Goal: Information Seeking & Learning: Learn about a topic

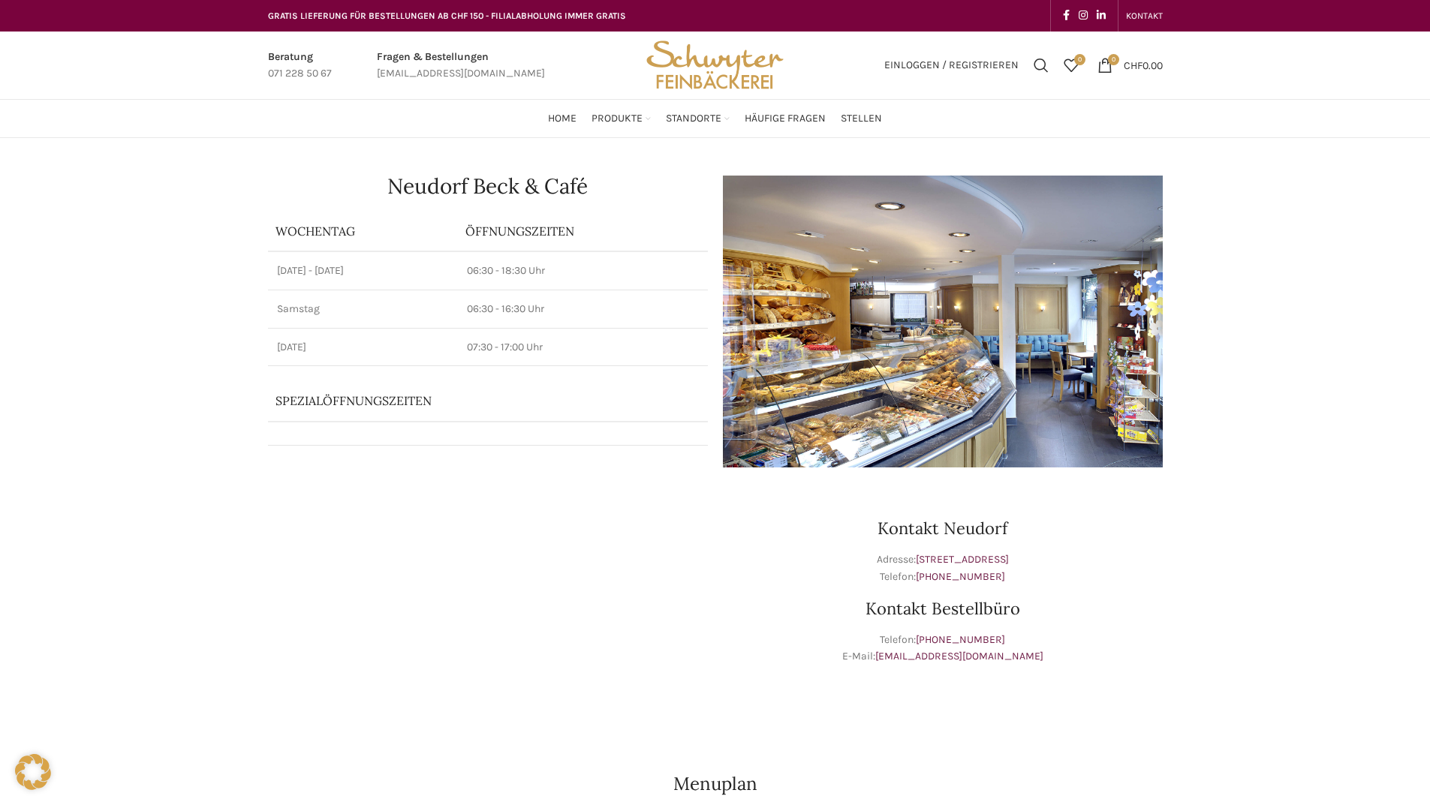
scroll to position [75, 0]
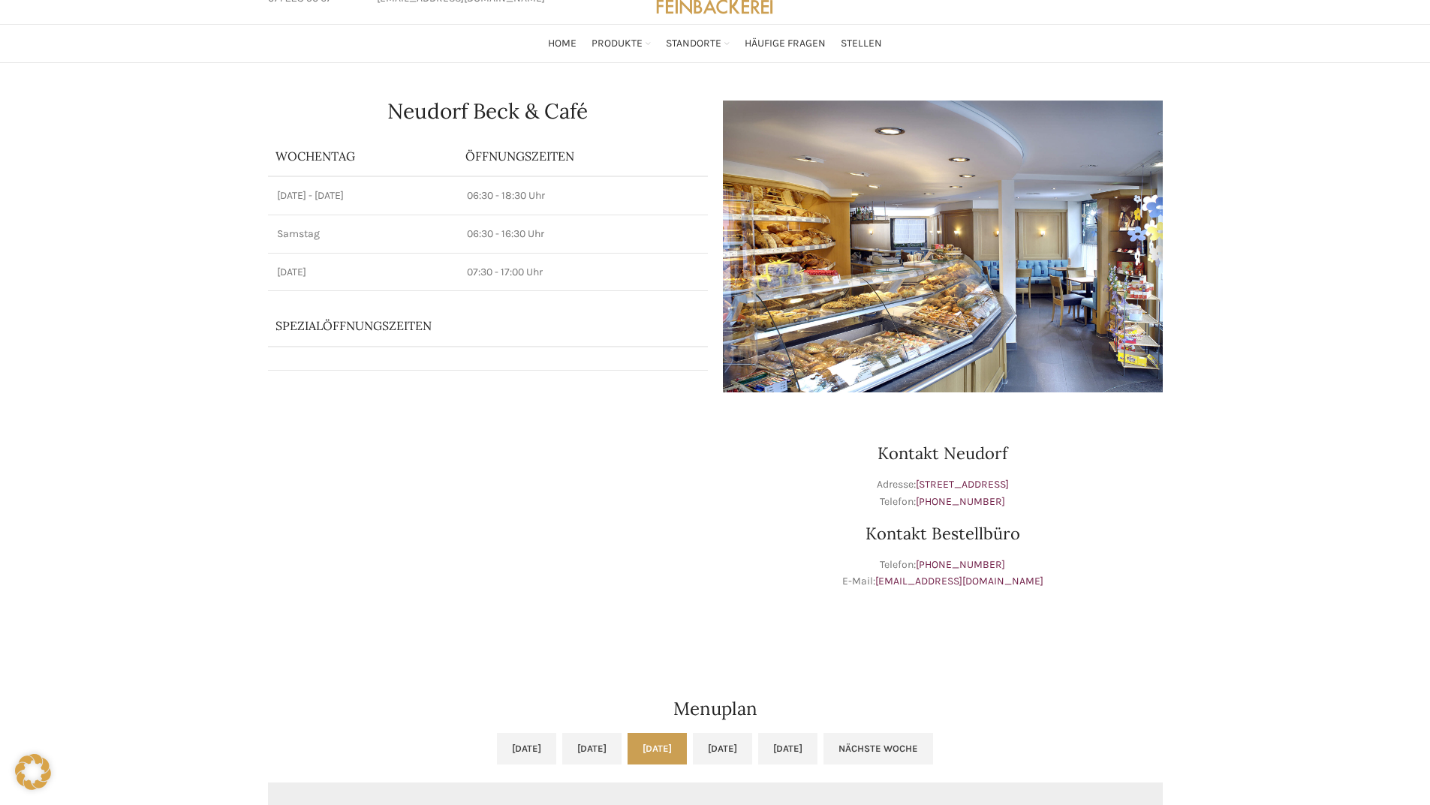
click at [176, 396] on div "Neudorf Beck & Café Wochentag ÖFFNUNGSZEITEN Montag - Freitag 06:30 - 18:30 Uhr…" at bounding box center [715, 763] width 1430 height 1400
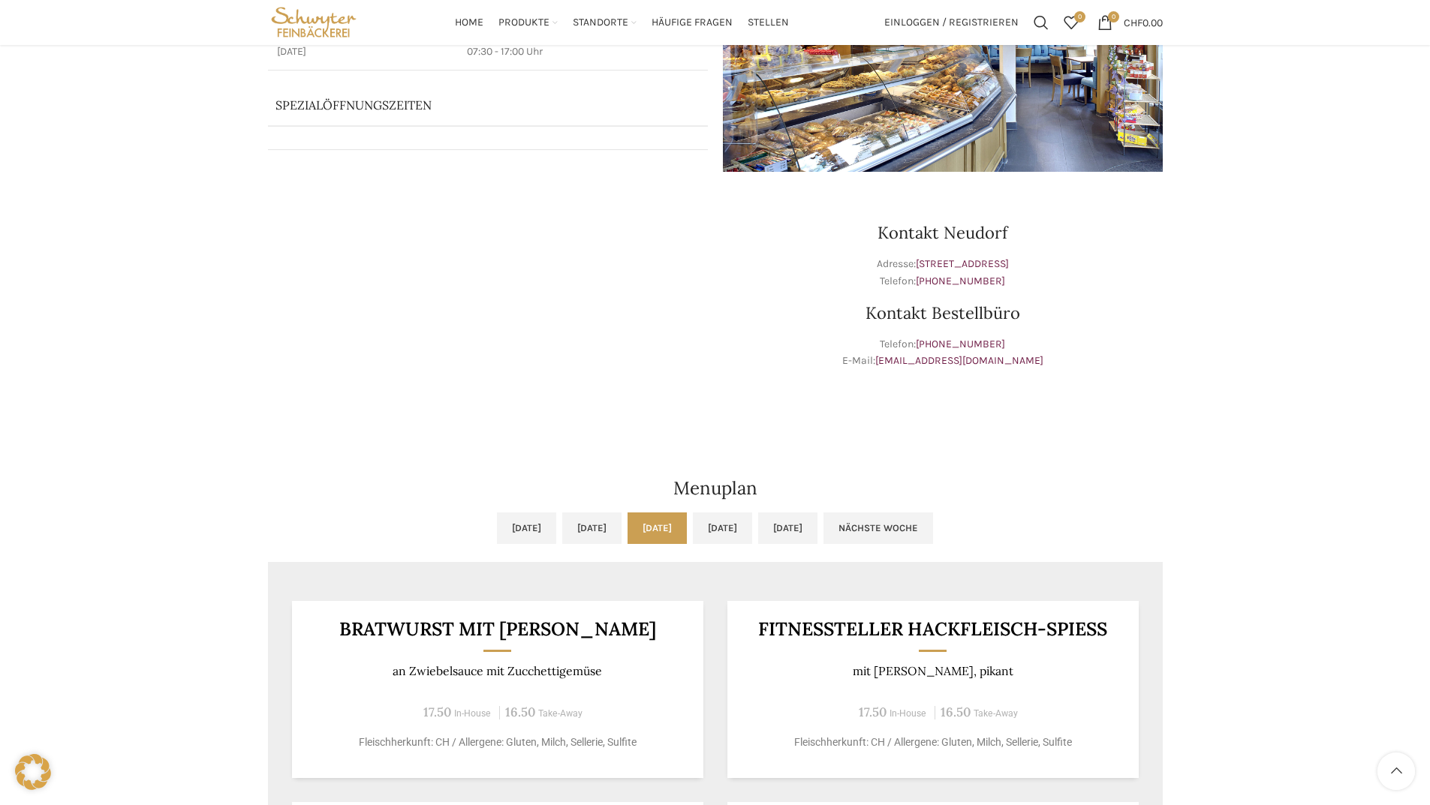
scroll to position [0, 0]
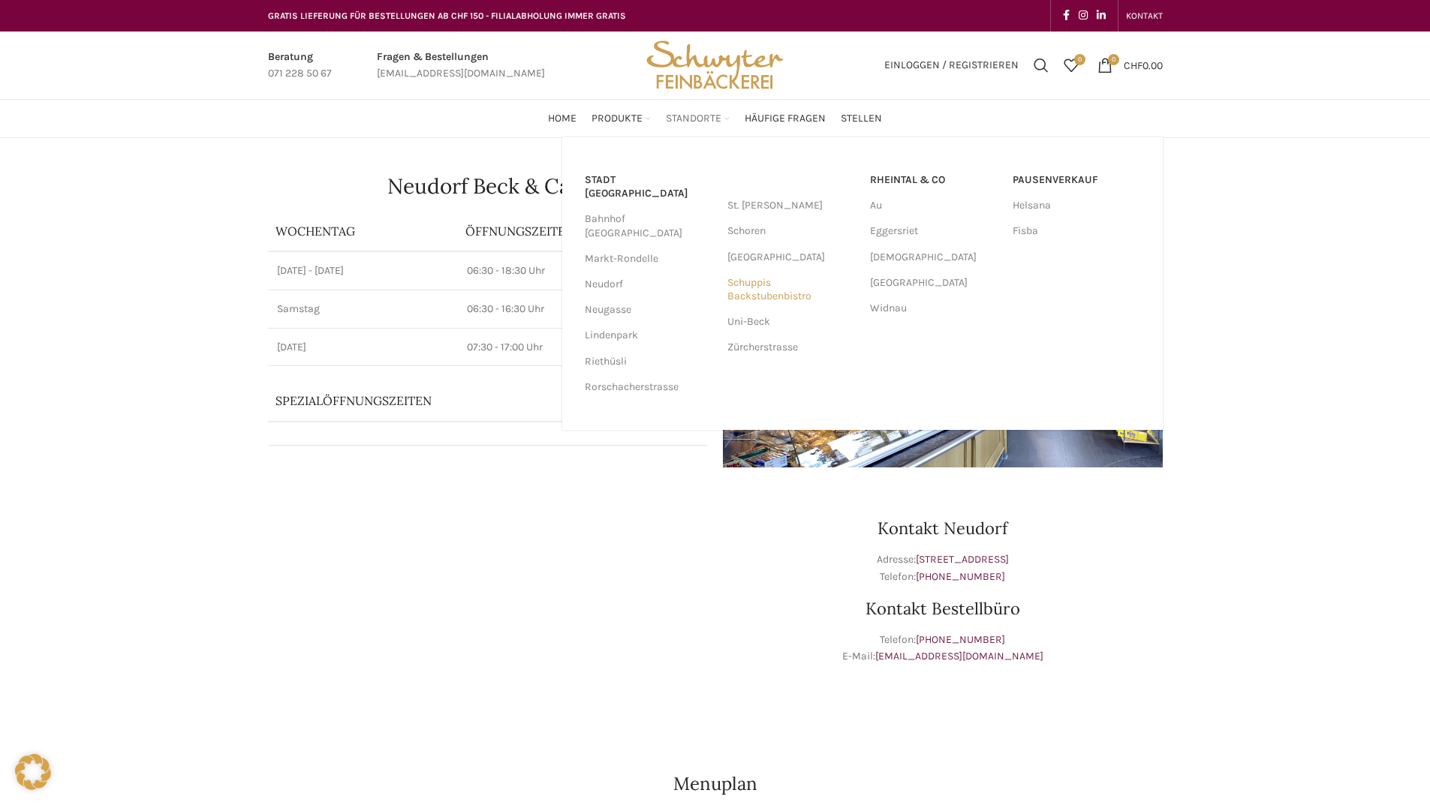
click at [775, 300] on link "Schuppis Backstubenbistro" at bounding box center [791, 289] width 128 height 39
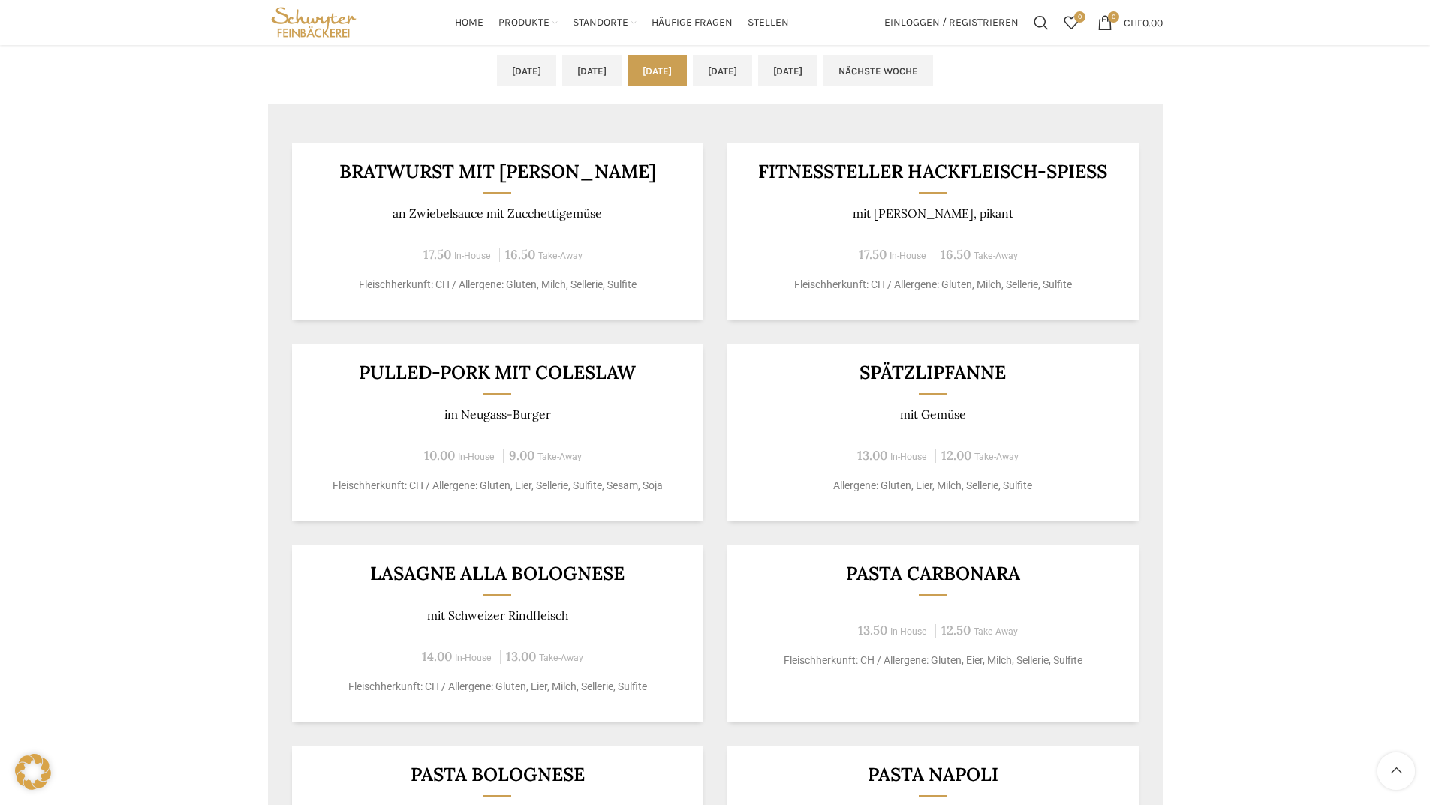
scroll to position [601, 0]
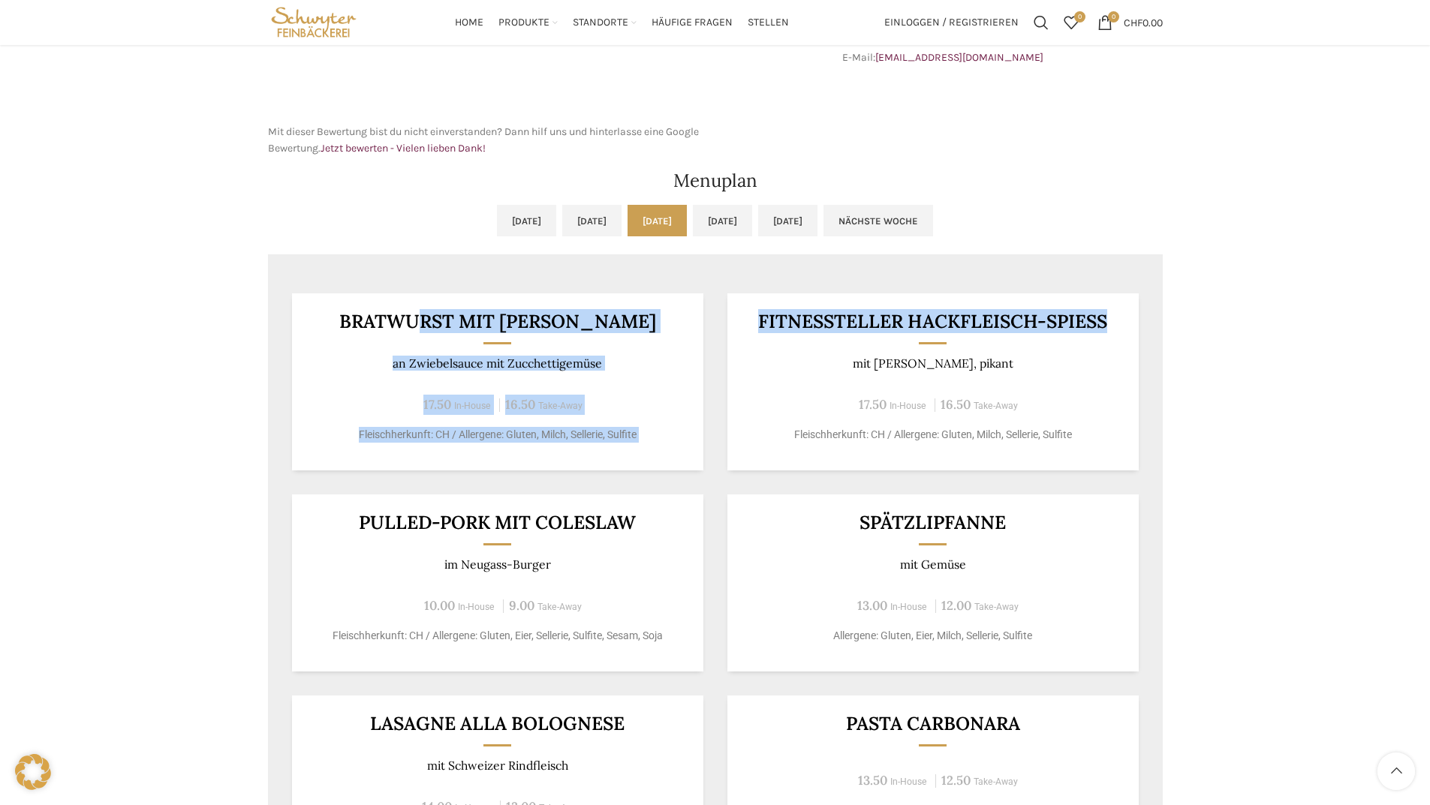
drag, startPoint x: 462, startPoint y: 317, endPoint x: 1136, endPoint y: 327, distance: 673.4
click at [1136, 327] on div "Bratwurst mit [PERSON_NAME] an Zwiebelsauce mit Zucchettigemüse 17.50 In-House …" at bounding box center [715, 670] width 895 height 802
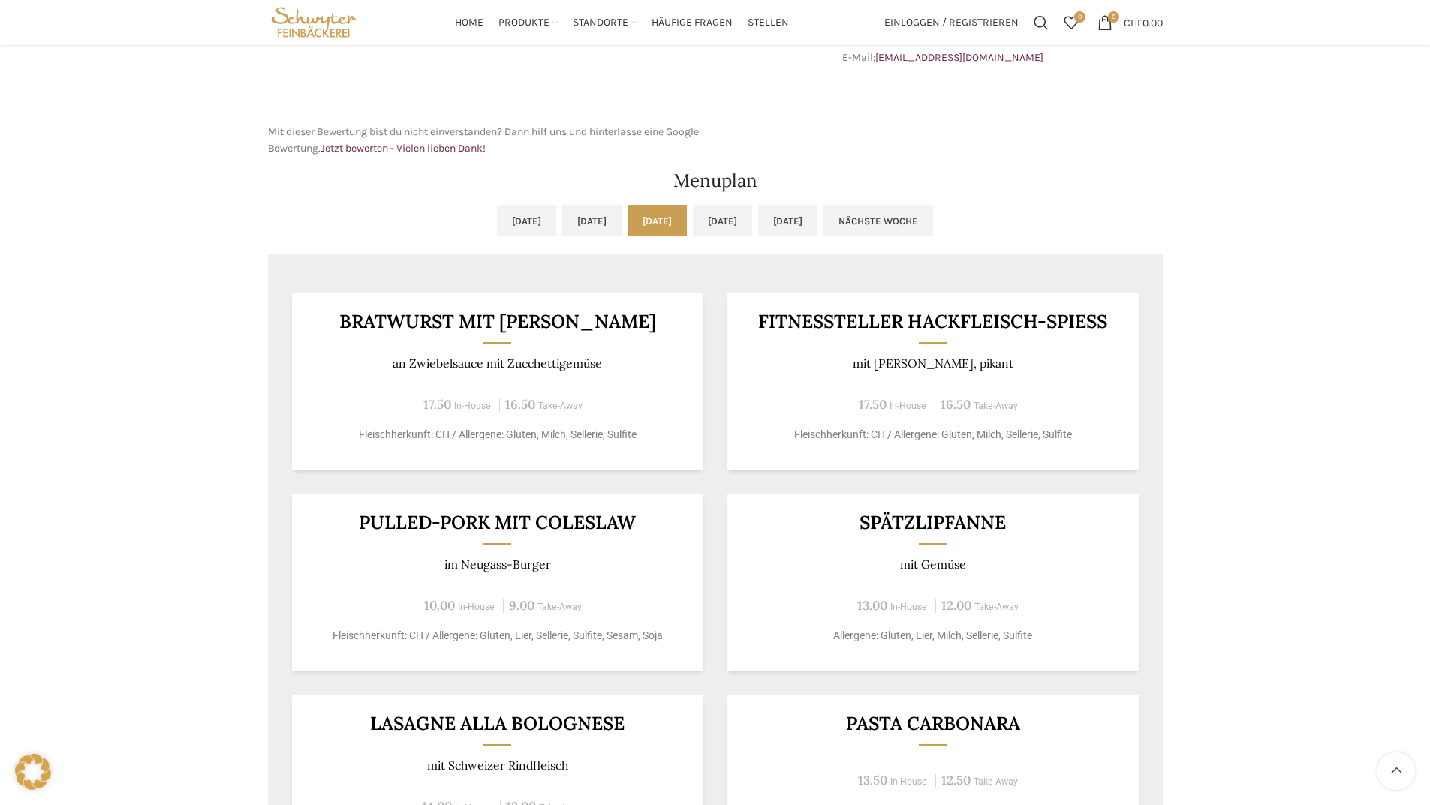
click at [1287, 398] on div "Backstubenbistro Schuppis Wochentag ÖFFNUNGSZEITEN [DATE][GEOGRAPHIC_DATA][DATE…" at bounding box center [715, 324] width 1430 height 1572
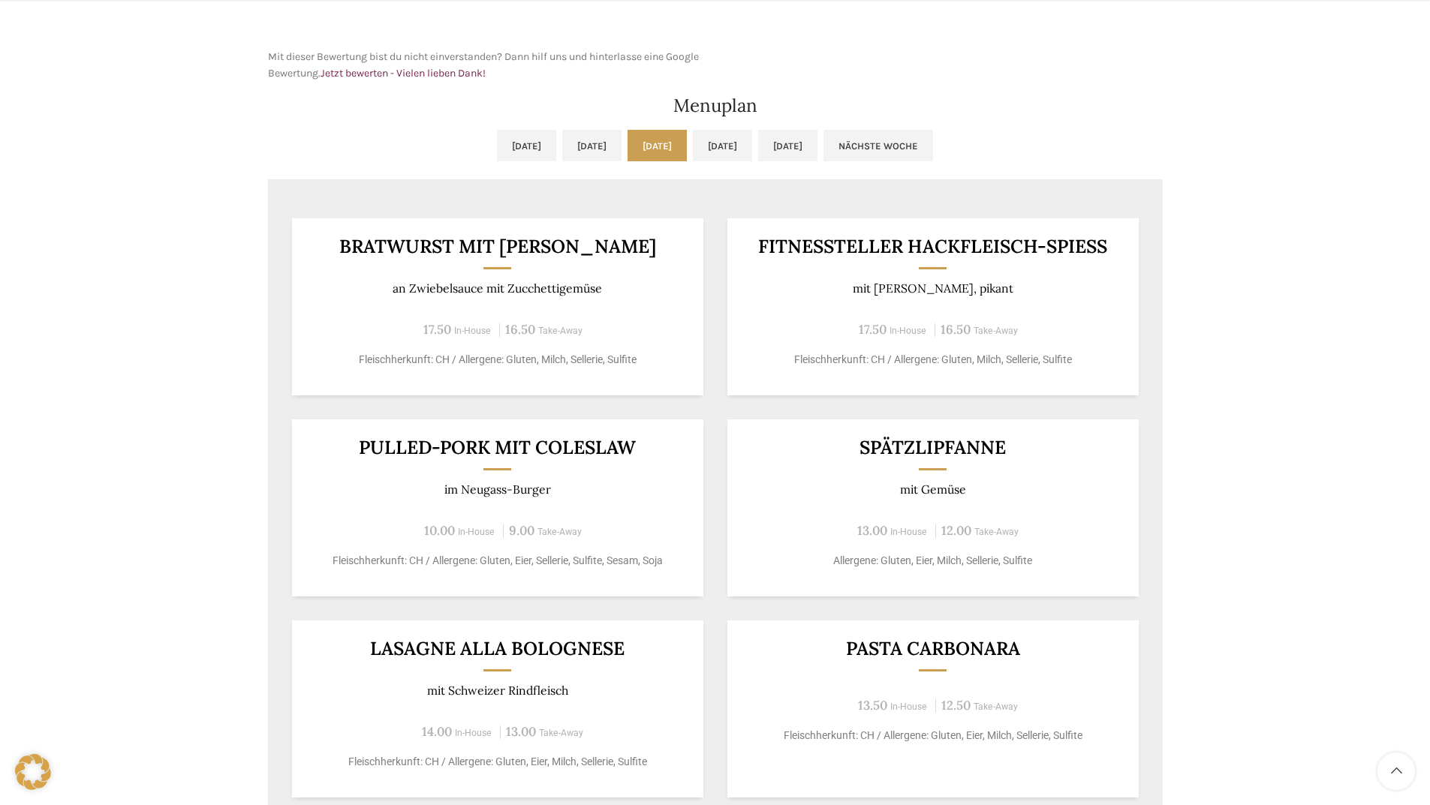
click at [160, 393] on div "Backstubenbistro Schuppis Wochentag ÖFFNUNGSZEITEN [DATE][GEOGRAPHIC_DATA][DATE…" at bounding box center [715, 249] width 1430 height 1572
click at [752, 144] on link "[DATE]" at bounding box center [722, 146] width 59 height 32
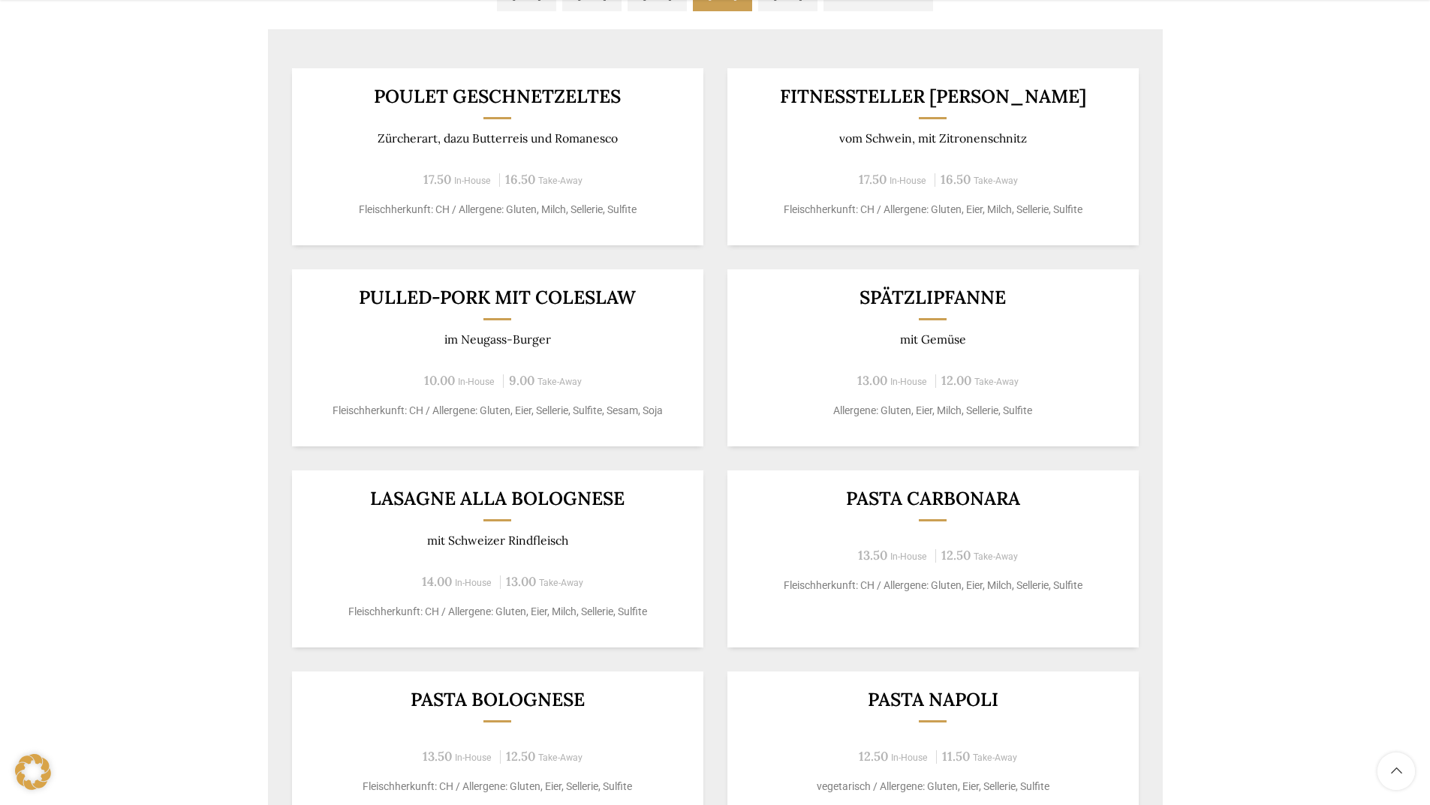
scroll to position [901, 0]
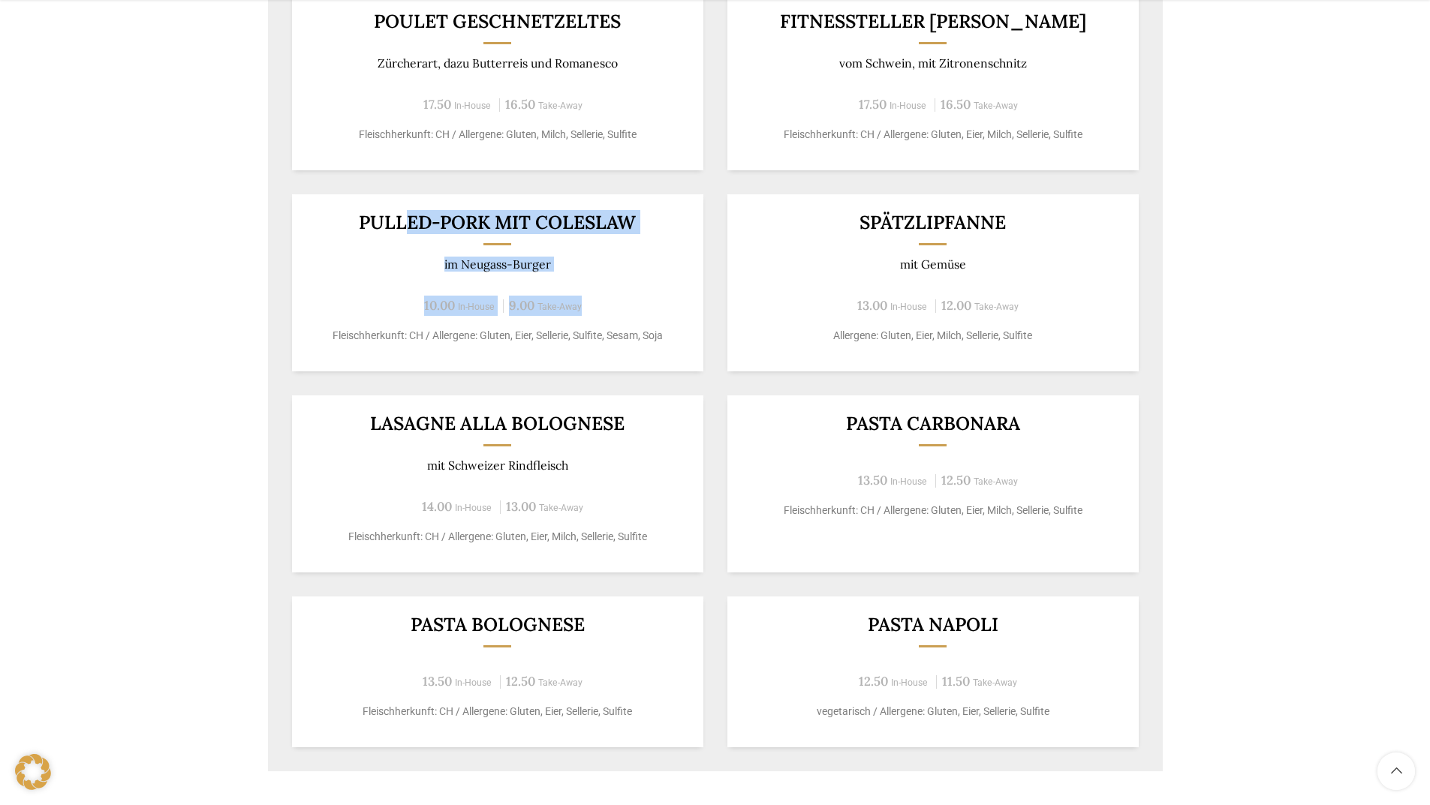
drag, startPoint x: 402, startPoint y: 220, endPoint x: 604, endPoint y: 275, distance: 209.2
click at [604, 275] on div "Pulled-Pork mit Coleslaw im Neugass-Burger 10.00 In-House 9.00 Take-Away Fleisc…" at bounding box center [497, 282] width 411 height 177
click at [107, 329] on div "Backstubenbistro Schuppis Wochentag ÖFFNUNGSZEITEN [DATE][GEOGRAPHIC_DATA][DATE…" at bounding box center [715, 23] width 1430 height 1572
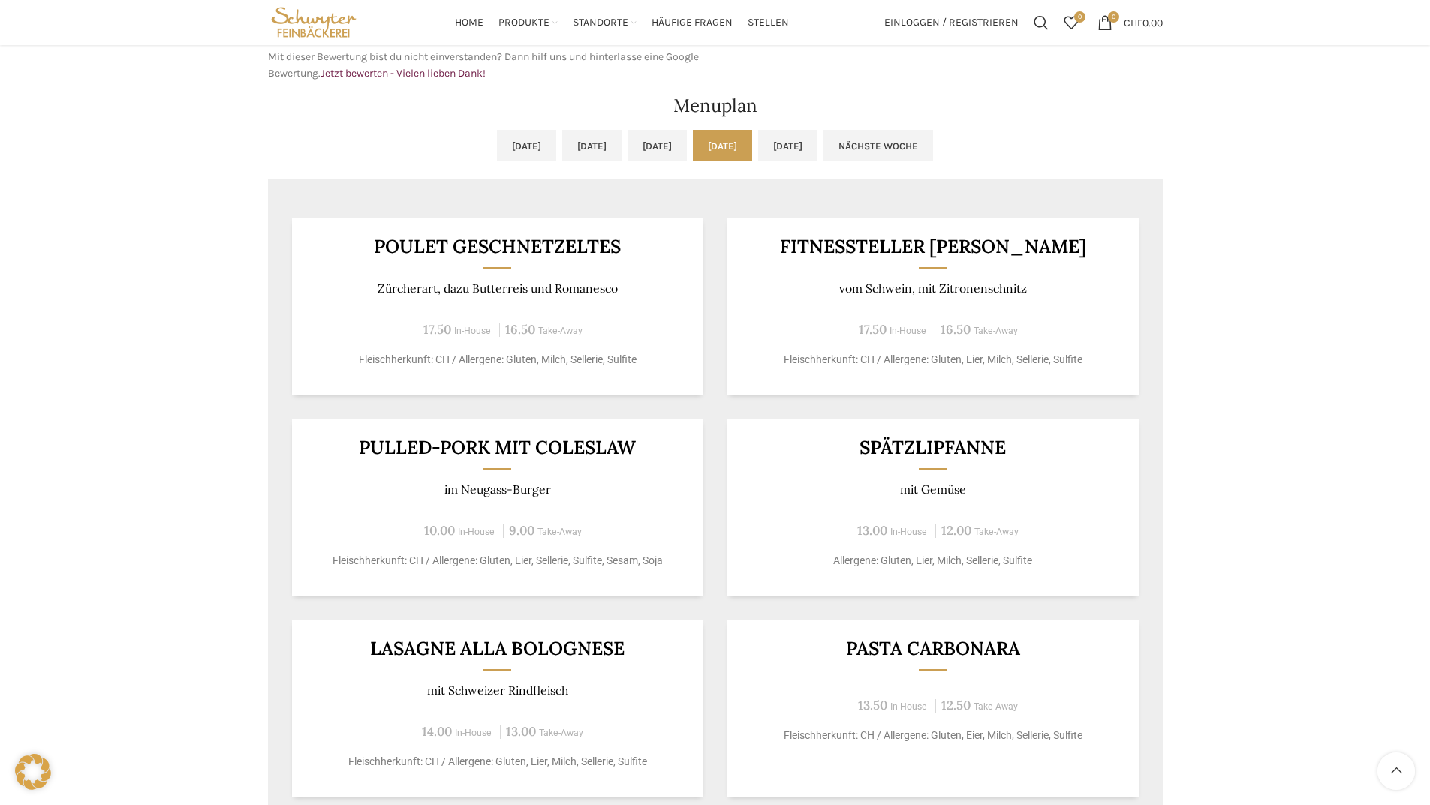
scroll to position [601, 0]
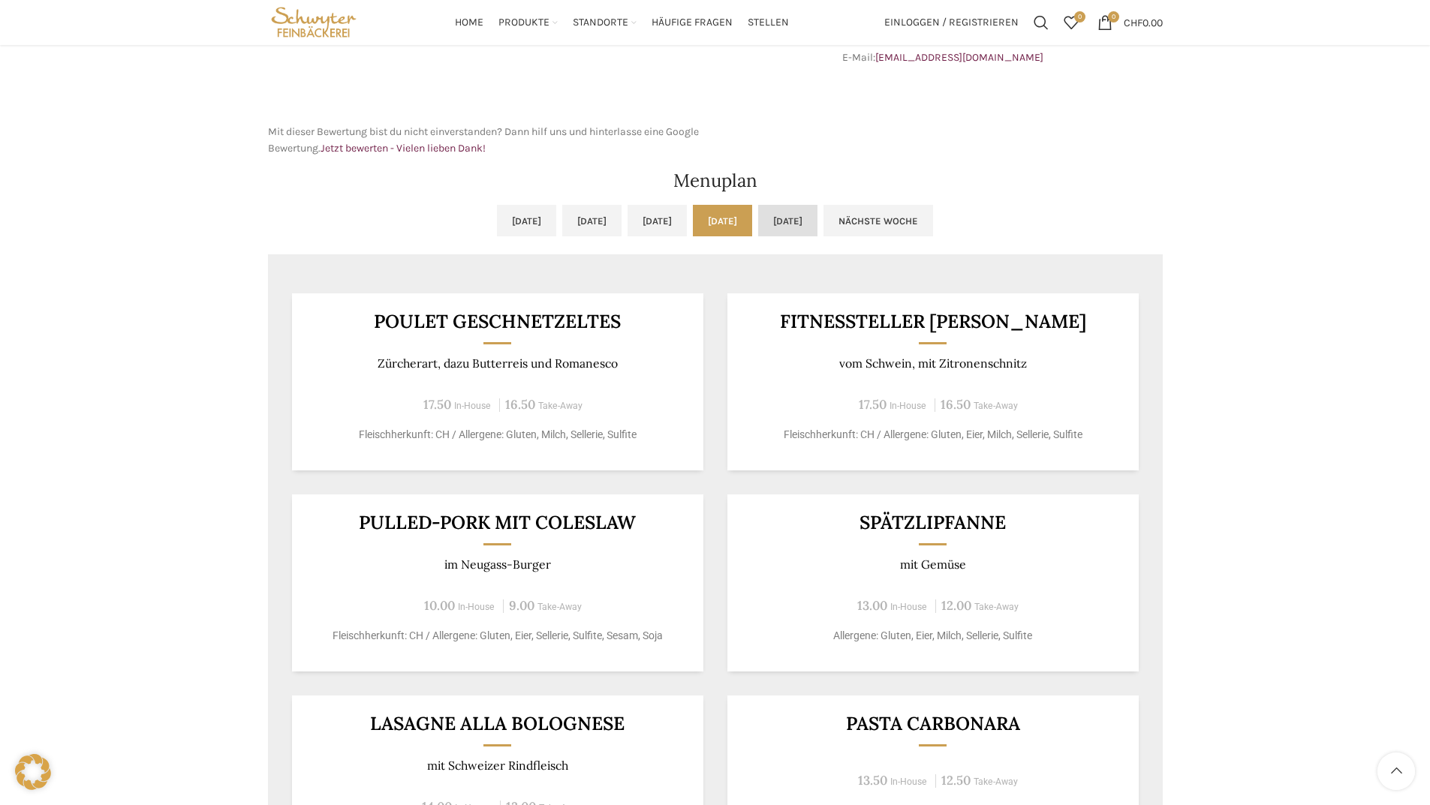
click at [817, 211] on link "[DATE]" at bounding box center [787, 221] width 59 height 32
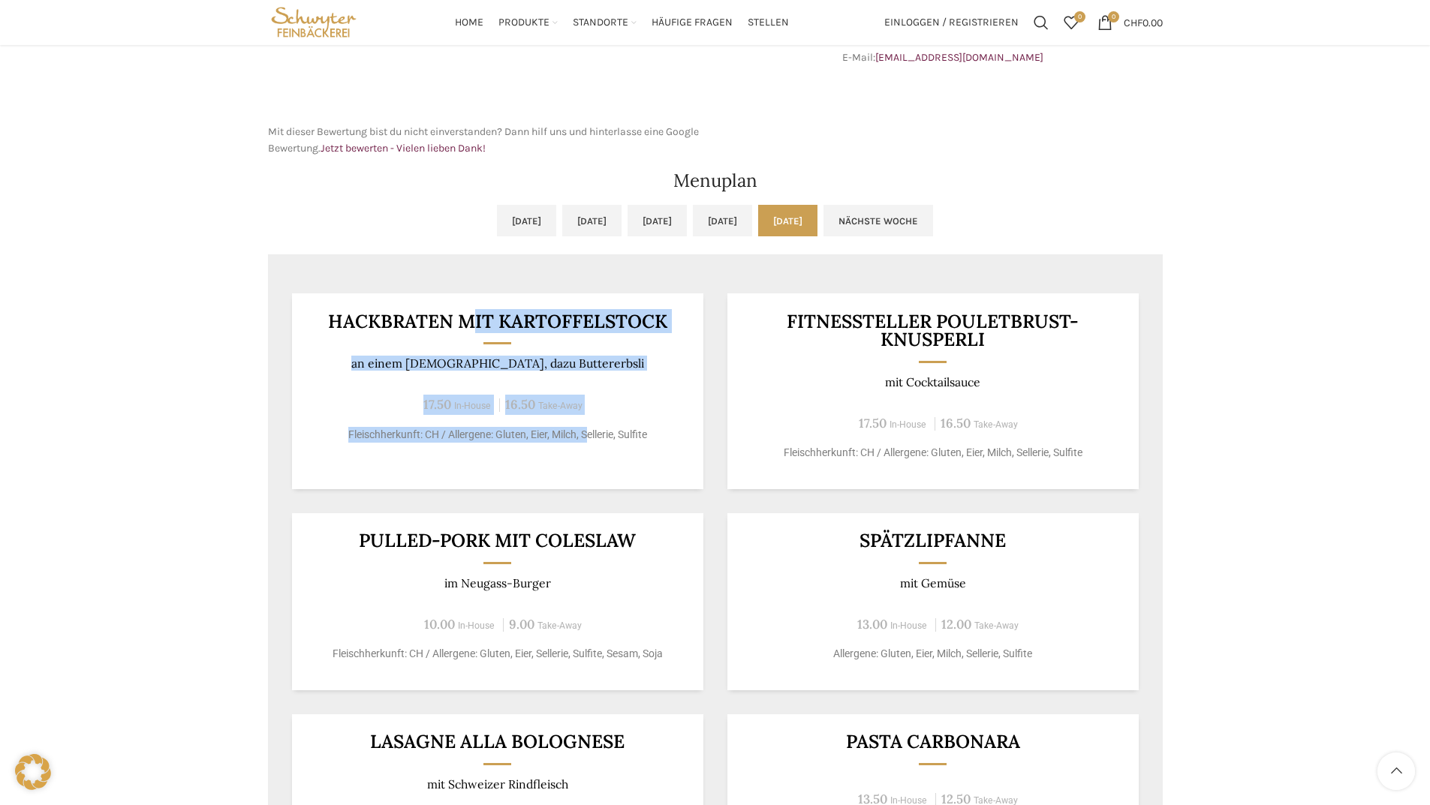
drag, startPoint x: 468, startPoint y: 325, endPoint x: 587, endPoint y: 418, distance: 151.4
click at [587, 418] on div "Hackbraten mit Kartoffelstock an einem Jus, dazu Buttererbsli 17.50 In-House 16…" at bounding box center [497, 392] width 411 height 196
click at [462, 371] on p "an einem [DEMOGRAPHIC_DATA], dazu Buttererbsli" at bounding box center [497, 364] width 375 height 14
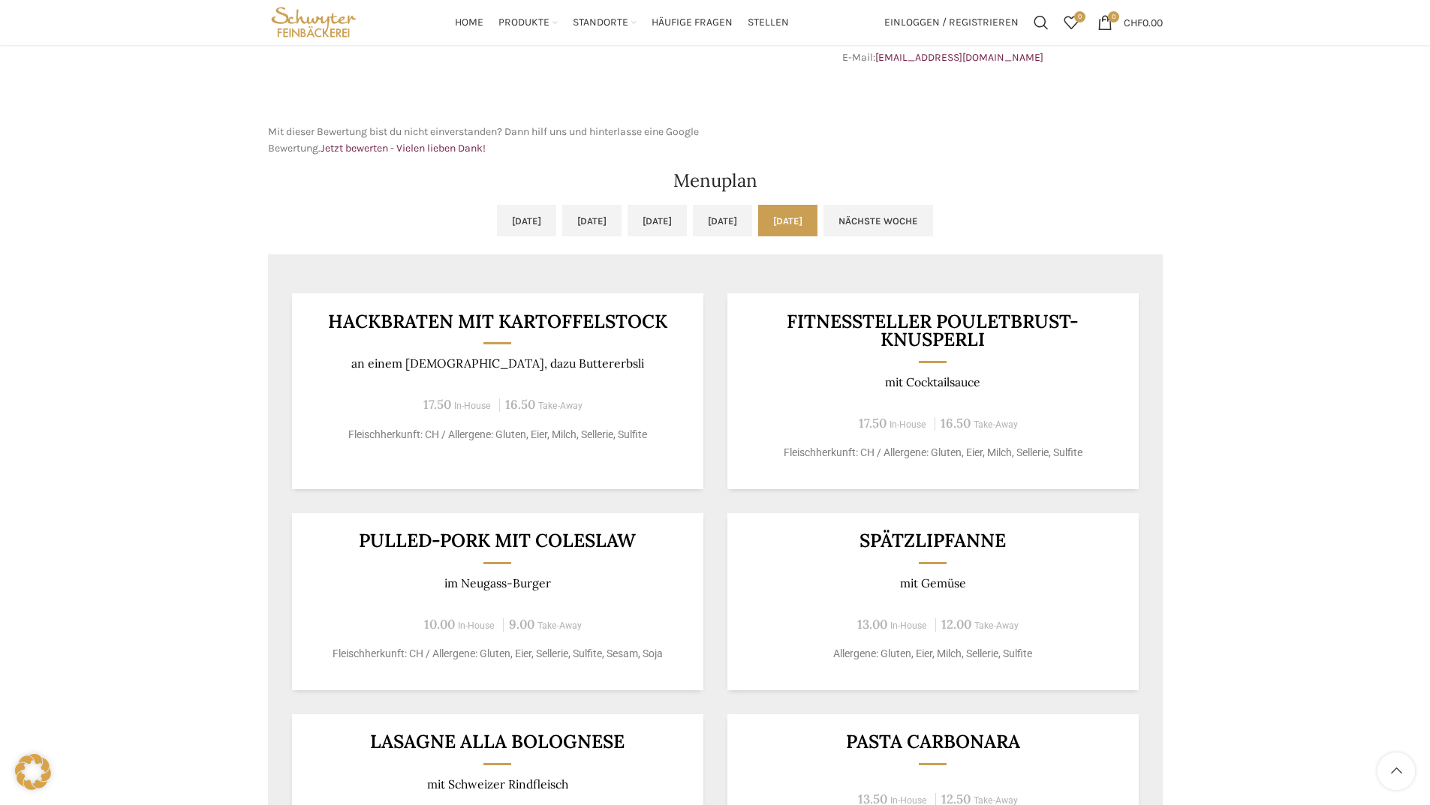
scroll to position [676, 0]
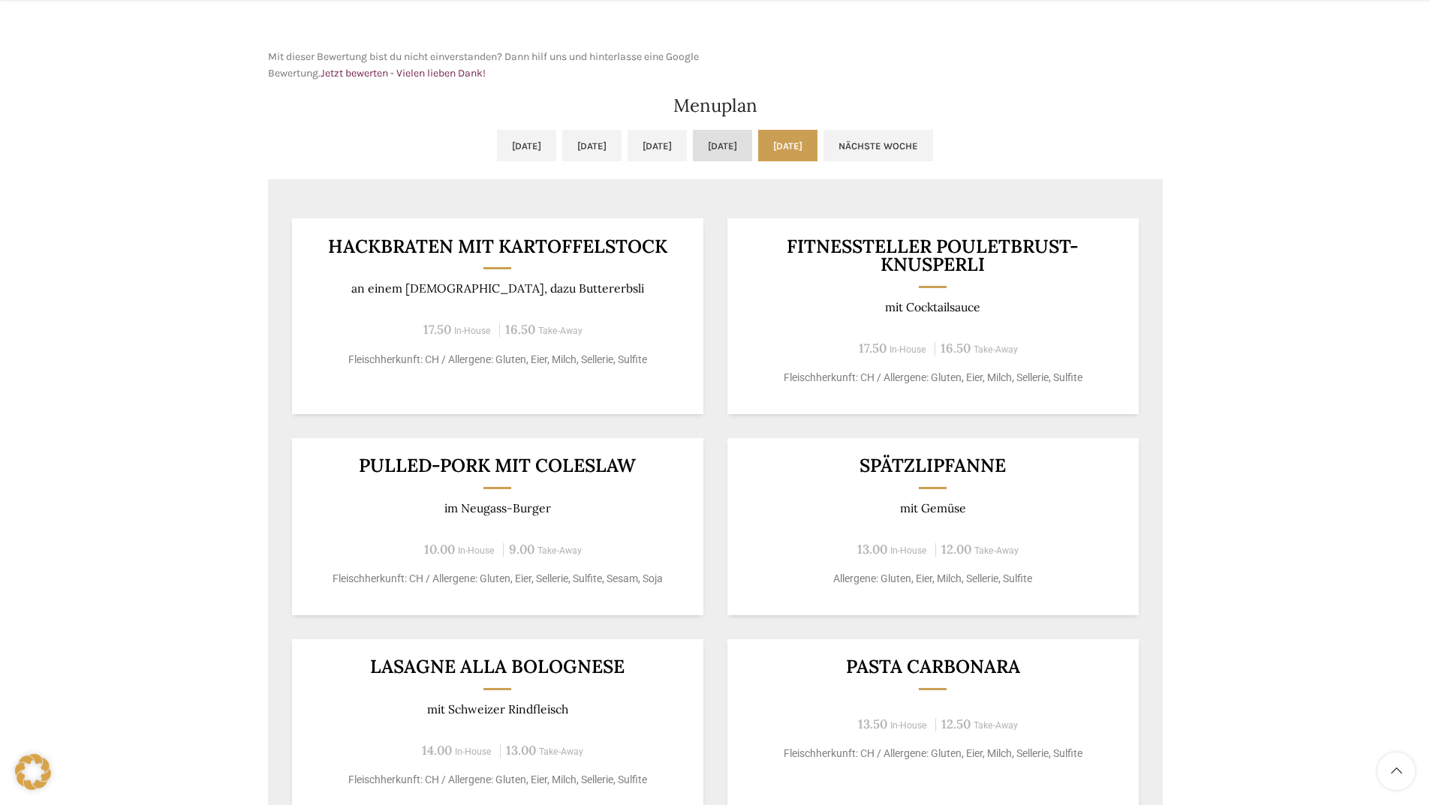
click at [750, 149] on link "[DATE]" at bounding box center [722, 146] width 59 height 32
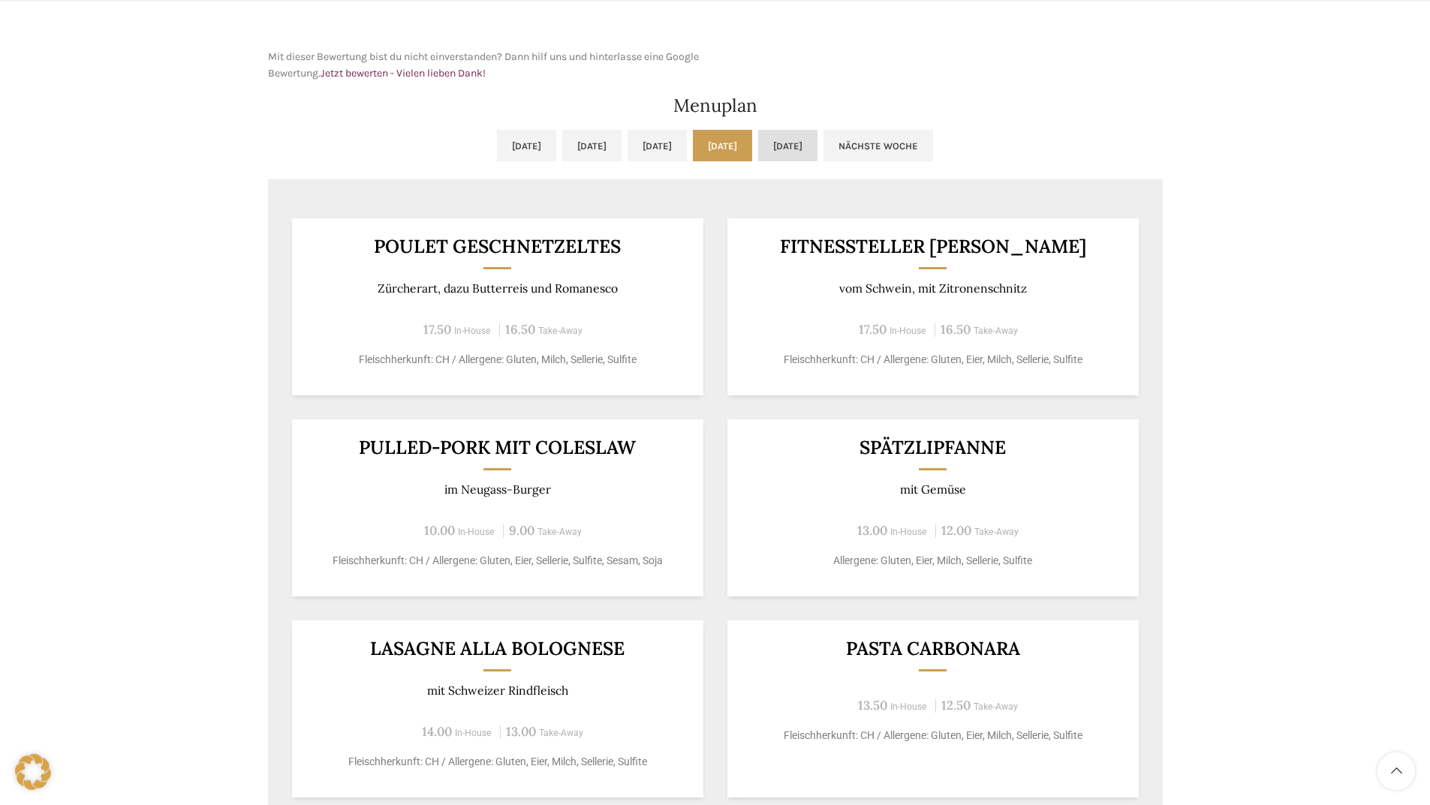
click at [817, 143] on link "[DATE]" at bounding box center [787, 146] width 59 height 32
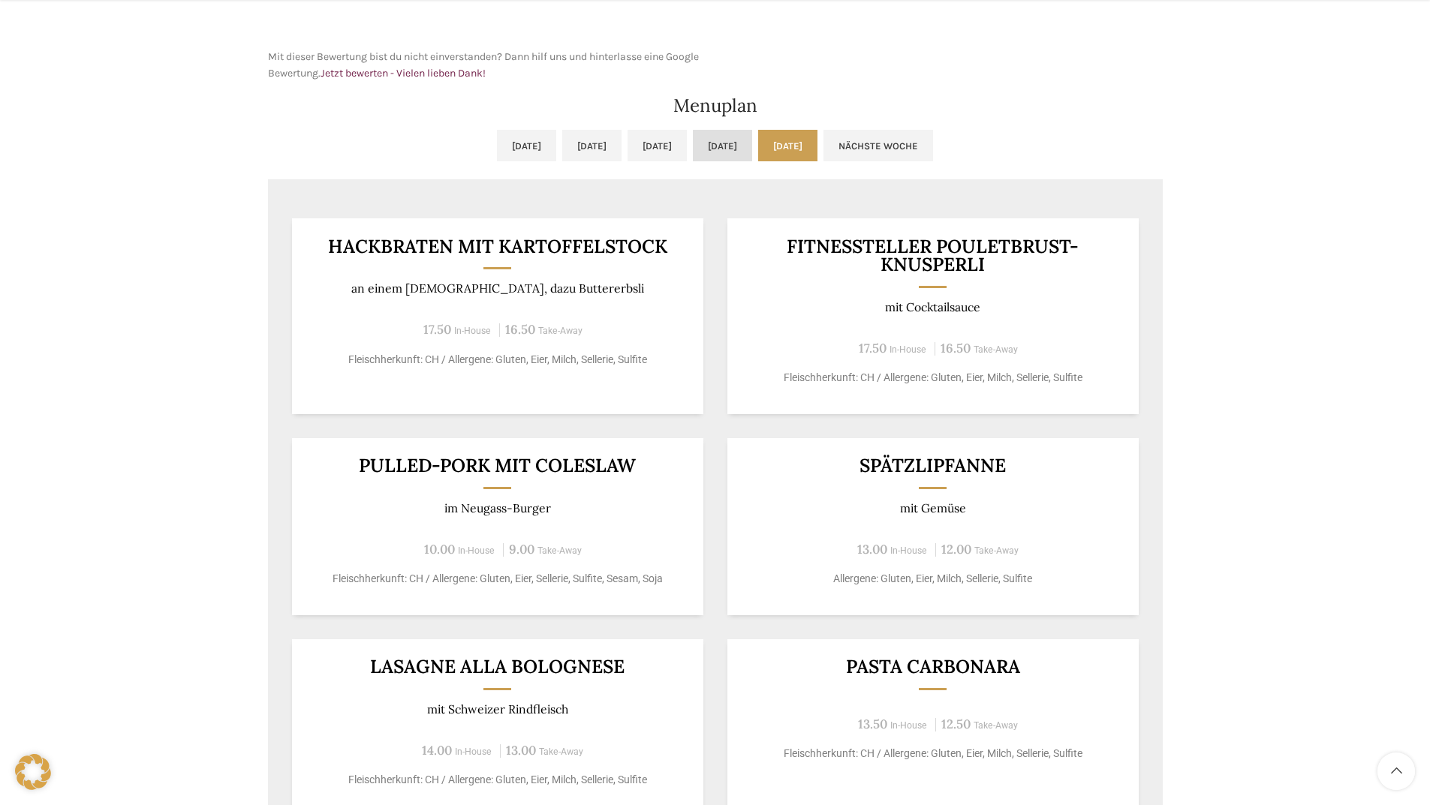
click at [752, 149] on link "[DATE]" at bounding box center [722, 146] width 59 height 32
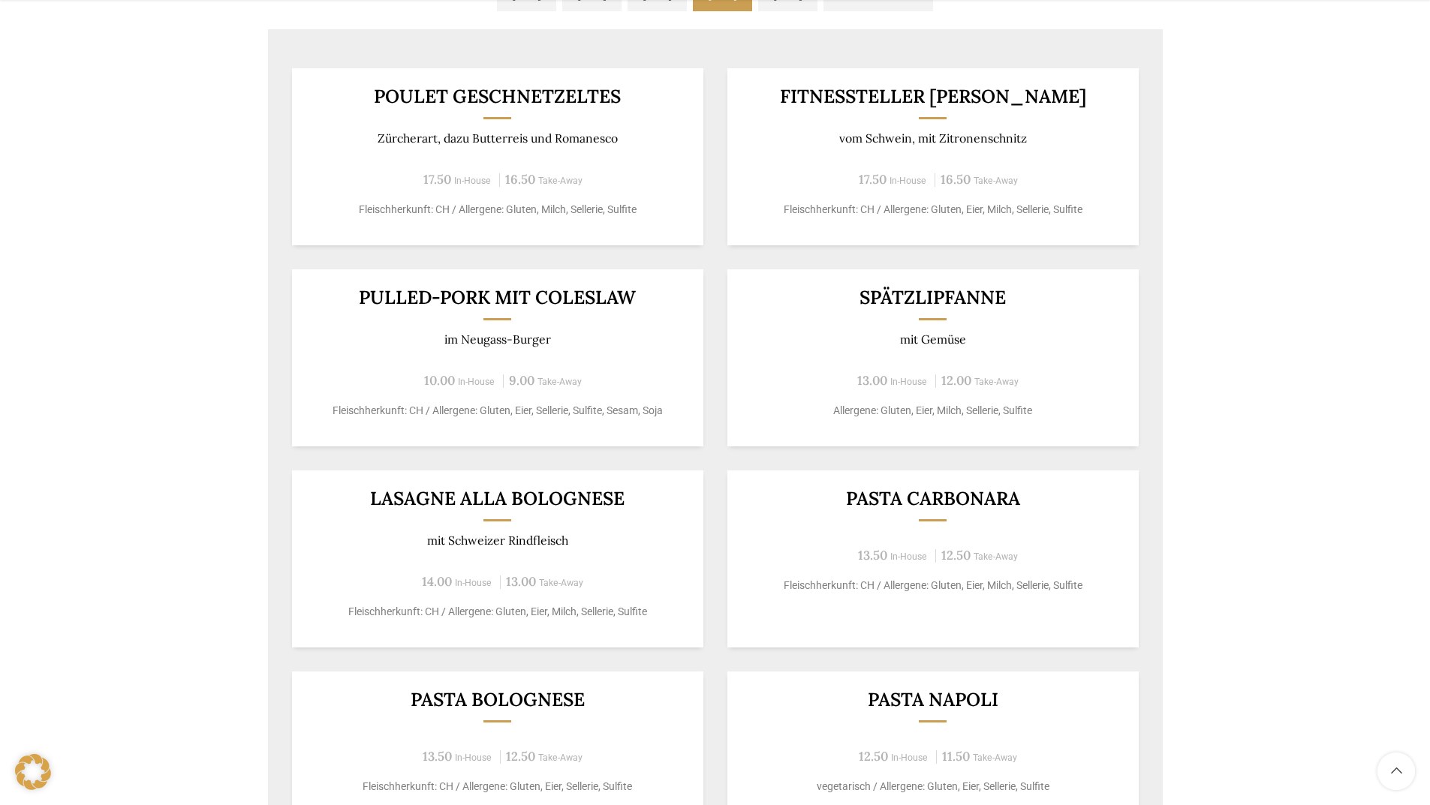
scroll to position [901, 0]
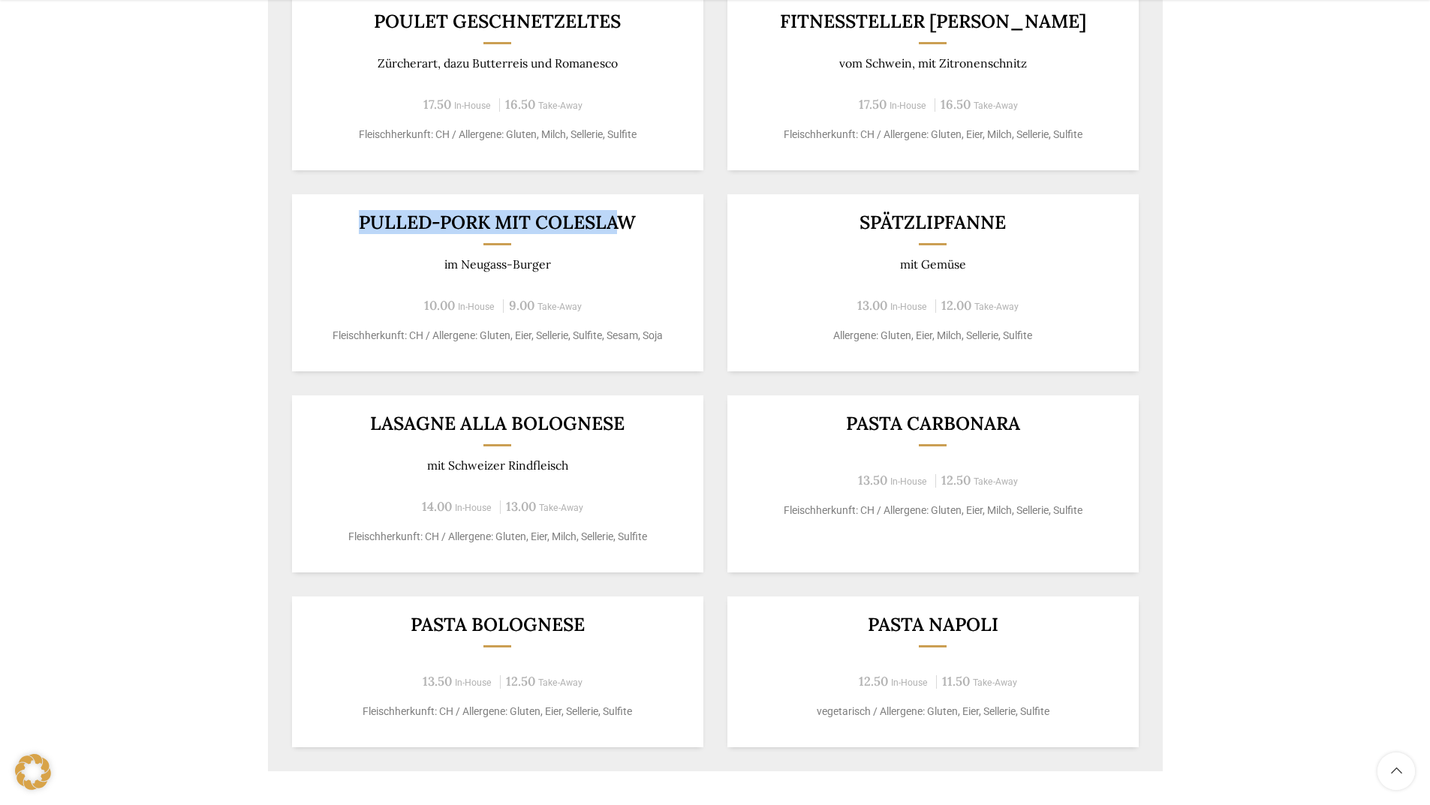
drag, startPoint x: 360, startPoint y: 221, endPoint x: 624, endPoint y: 233, distance: 264.5
click at [624, 232] on h3 "Pulled-Pork mit Coleslaw" at bounding box center [497, 222] width 375 height 19
copy h3 "Pulled-Pork mit Colesla"
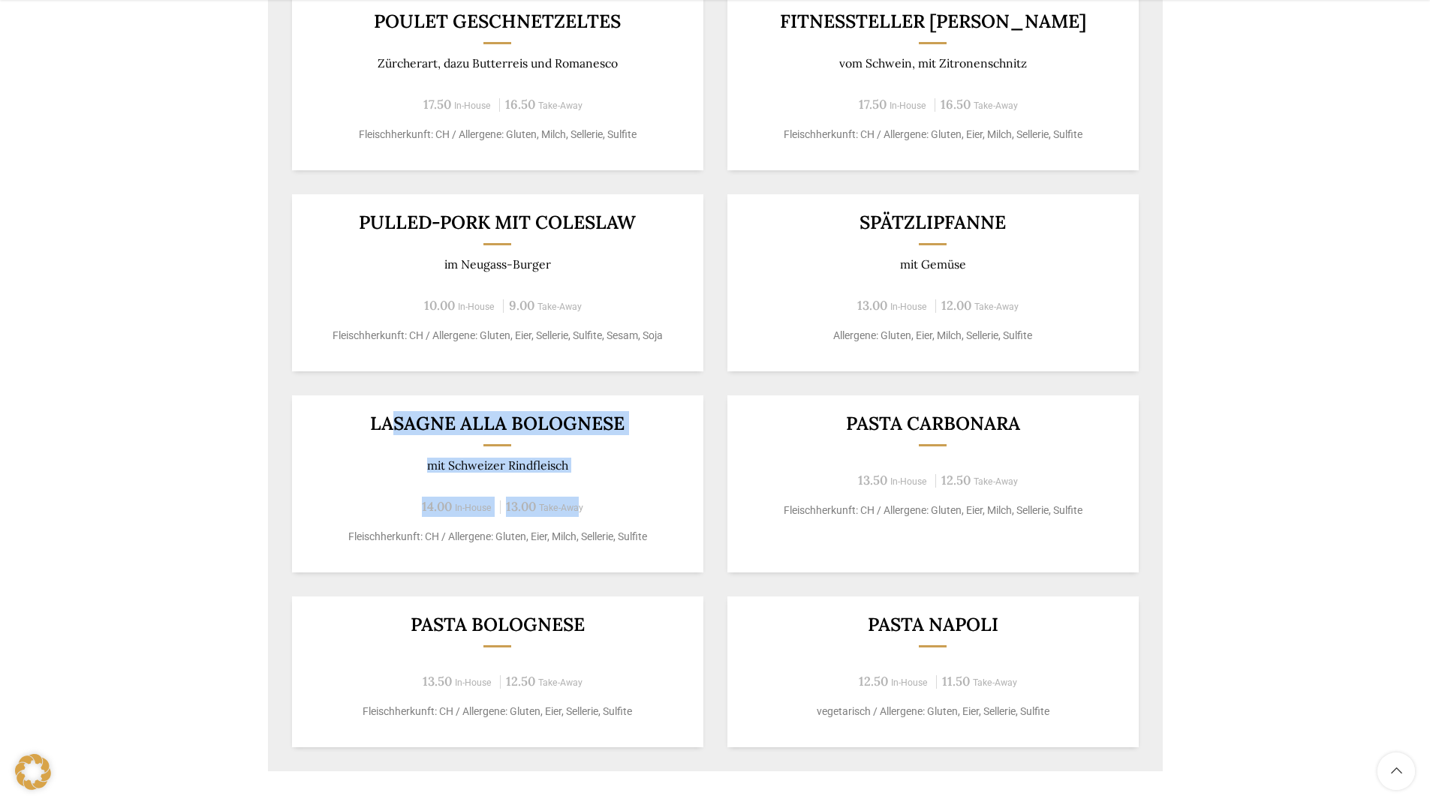
drag, startPoint x: 397, startPoint y: 429, endPoint x: 577, endPoint y: 485, distance: 188.5
click at [577, 485] on div "Lasagne alla Bolognese mit Schweizer Rindfleisch 14.00 In-House 13.00 Take-Away…" at bounding box center [497, 484] width 411 height 177
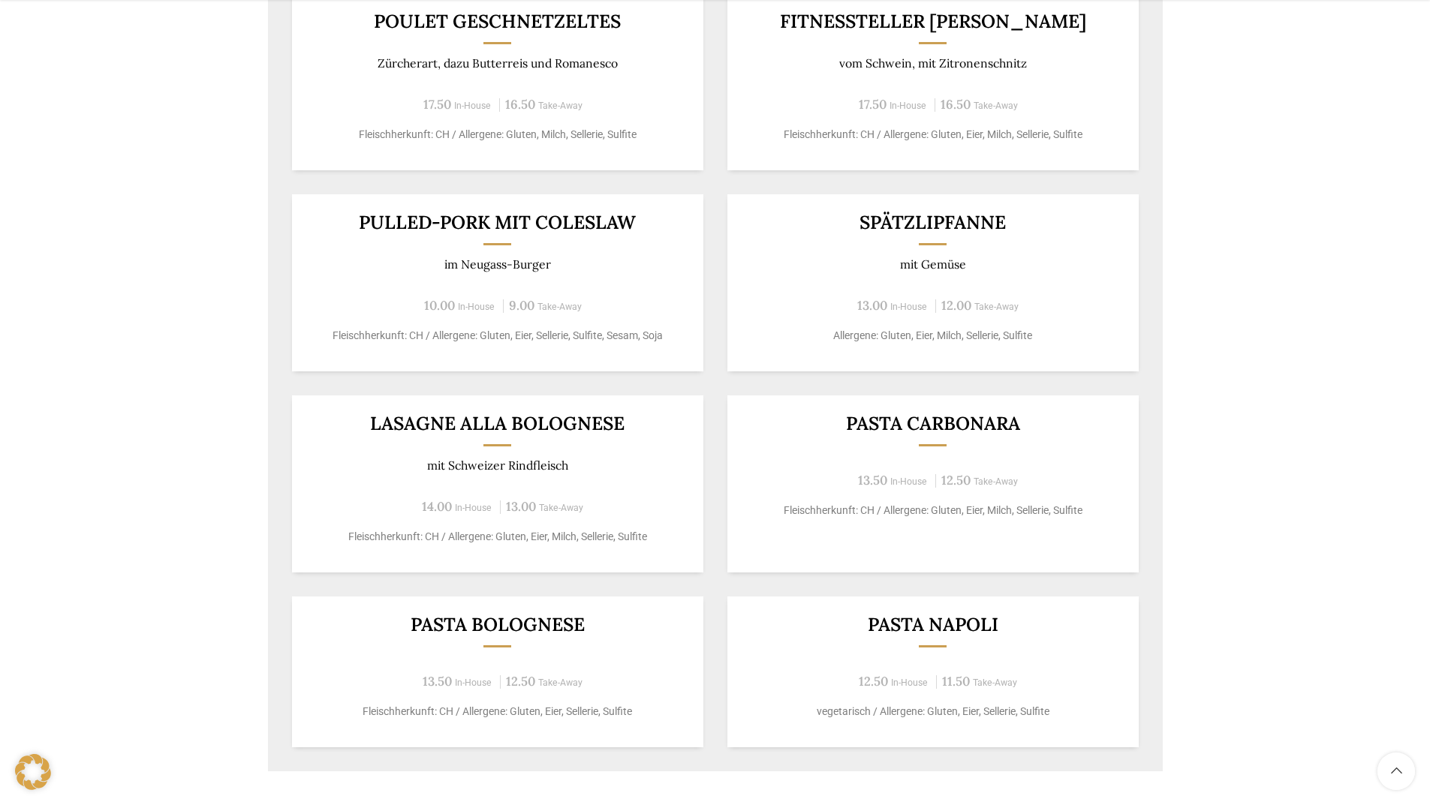
click at [123, 409] on div "Backstubenbistro Schuppis Wochentag ÖFFNUNGSZEITEN [DATE][GEOGRAPHIC_DATA][DATE…" at bounding box center [715, 23] width 1430 height 1572
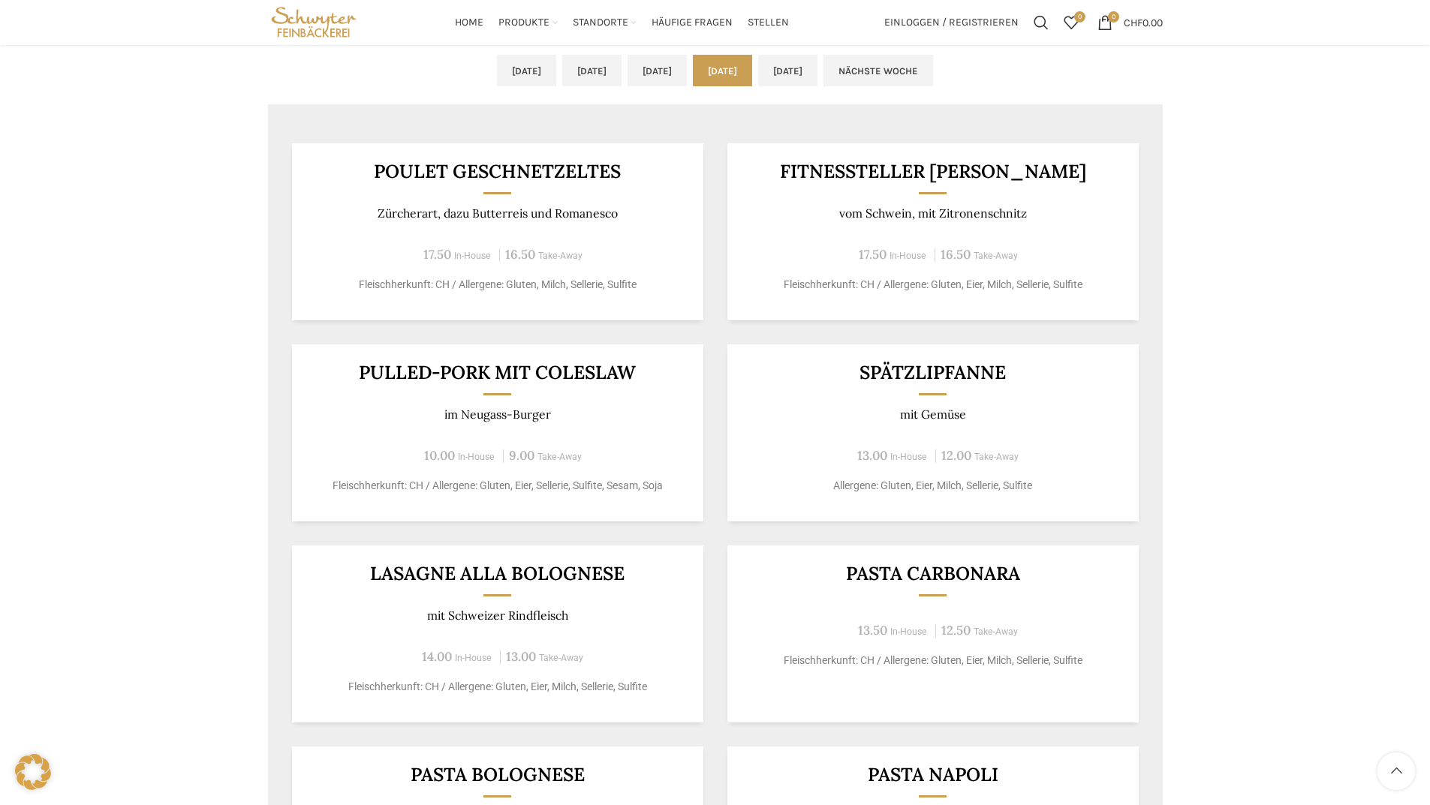
scroll to position [676, 0]
